Goal: Transaction & Acquisition: Purchase product/service

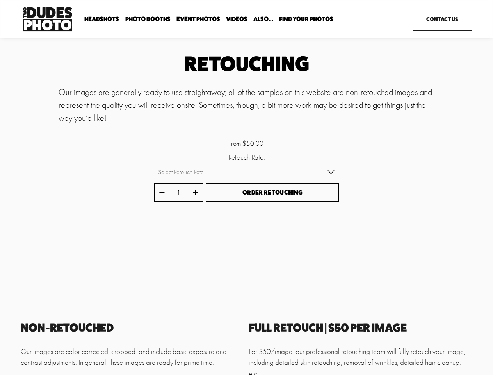
click at [246, 187] on button "Order Retouching" at bounding box center [273, 192] width 134 height 19
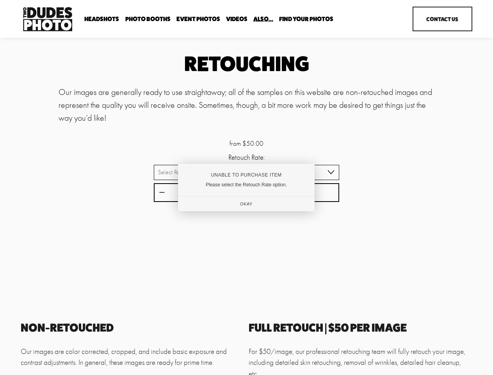
click at [246, 173] on div "Unable to Purchase Item" at bounding box center [246, 174] width 111 height 5
click at [162, 193] on div at bounding box center [246, 187] width 493 height 375
click at [195, 193] on div "Unable to Purchase Item Please select the Retouch Rate option. Okay" at bounding box center [246, 188] width 137 height 48
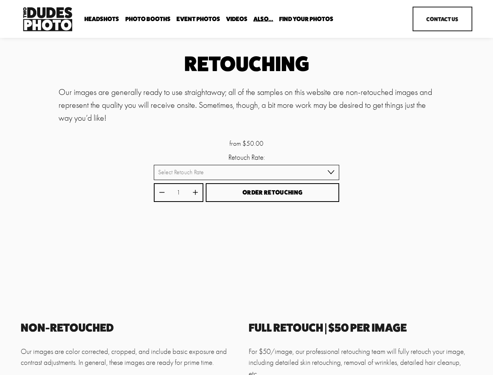
click at [273, 193] on div "Unable to Purchase Item Please select the Retouch Rate option. Okay" at bounding box center [246, 187] width 131 height 46
